Goal: Communication & Community: Share content

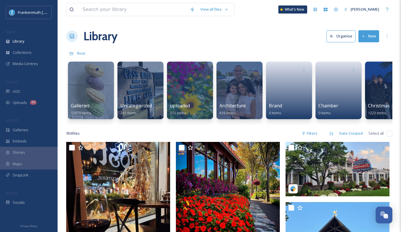
scroll to position [678, 0]
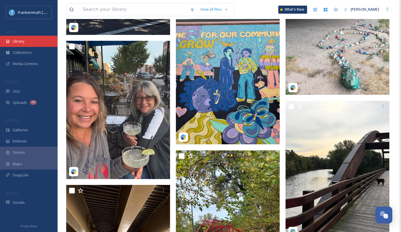
click at [29, 40] on div "Library" at bounding box center [29, 41] width 58 height 11
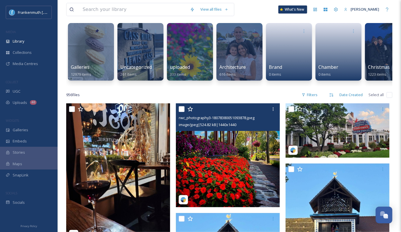
scroll to position [44, 0]
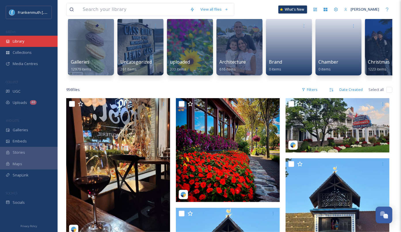
click at [30, 41] on div "Library" at bounding box center [29, 41] width 58 height 11
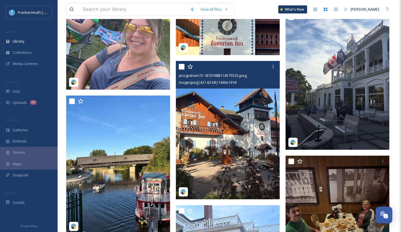
scroll to position [364, 0]
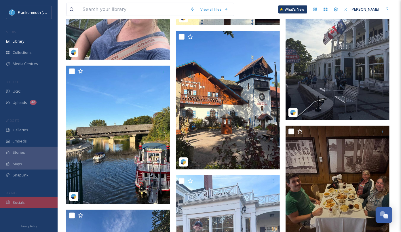
click at [41, 200] on div "Socials" at bounding box center [29, 202] width 58 height 11
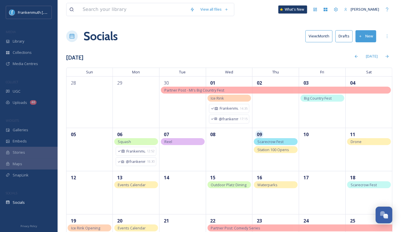
click at [361, 36] on icon at bounding box center [360, 37] width 4 height 4
click at [370, 49] on span "Post" at bounding box center [368, 49] width 8 height 5
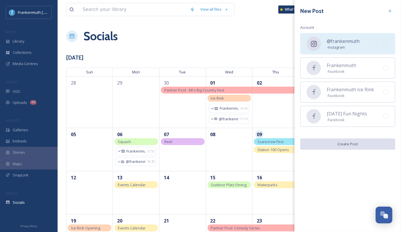
click at [355, 52] on div "@frankenmuth - Instagram" at bounding box center [347, 43] width 95 height 21
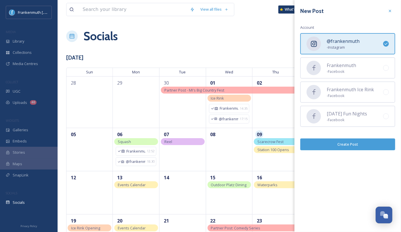
click at [354, 137] on div "New Post Account @frankenmuth - Instagram Frankenmuth - Facebook Frankenmuth Ic…" at bounding box center [347, 78] width 106 height 156
click at [354, 147] on button "Create Post" at bounding box center [347, 144] width 95 height 12
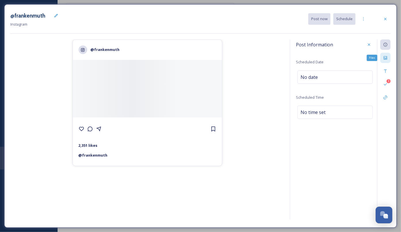
click at [385, 57] on icon at bounding box center [385, 58] width 5 height 5
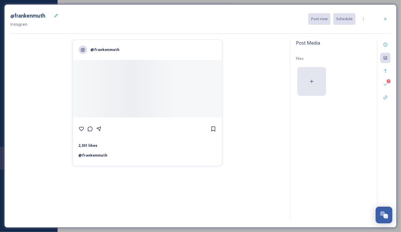
click at [316, 74] on div at bounding box center [311, 81] width 29 height 29
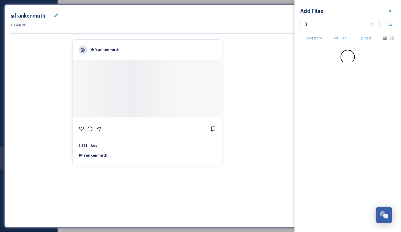
click at [368, 38] on span "Upload" at bounding box center [364, 37] width 12 height 5
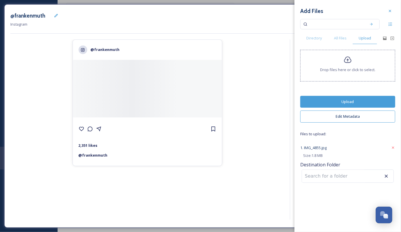
click at [358, 104] on button "Upload" at bounding box center [347, 102] width 95 height 12
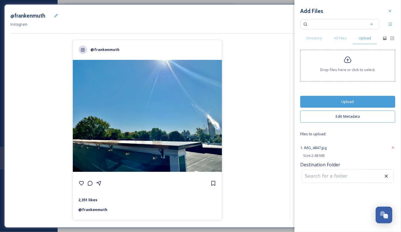
click at [363, 99] on button "Upload" at bounding box center [347, 102] width 95 height 12
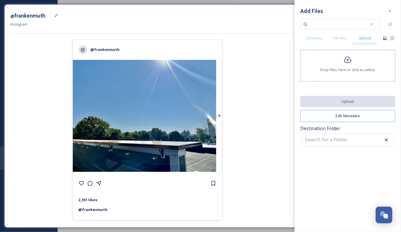
click at [218, 125] on div at bounding box center [219, 116] width 6 height 112
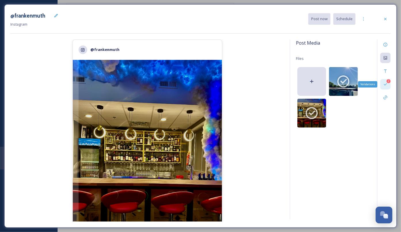
click at [389, 84] on div "2 Validations" at bounding box center [385, 84] width 10 height 10
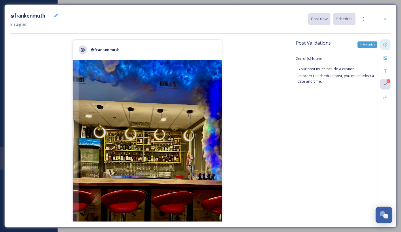
click at [384, 47] on div "Information" at bounding box center [385, 44] width 10 height 10
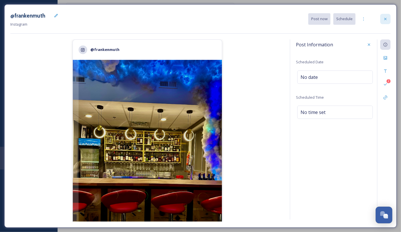
click at [384, 18] on icon at bounding box center [385, 19] width 2 height 2
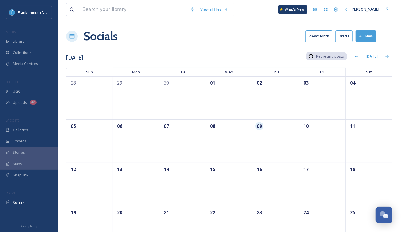
click at [247, 34] on div "Socials View: Month Drafts New" at bounding box center [229, 36] width 326 height 17
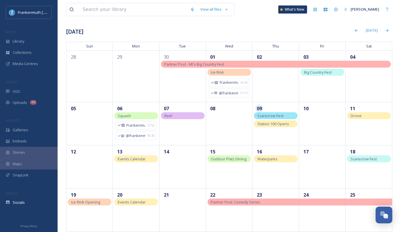
scroll to position [32, 0]
